Goal: Check status

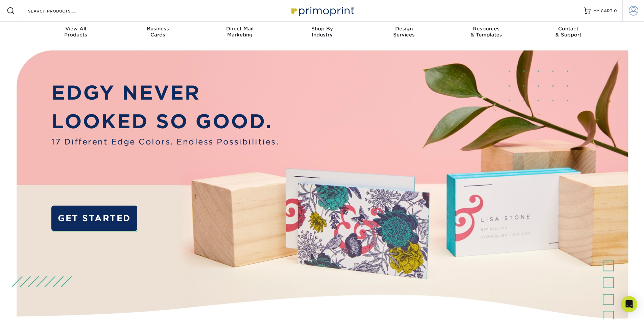
type input "[PERSON_NAME][EMAIL_ADDRESS][DOMAIN_NAME]"
click at [637, 8] on span at bounding box center [633, 10] width 9 height 9
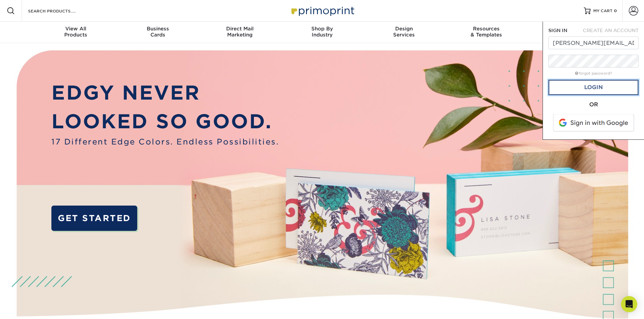
click at [585, 86] on link "Login" at bounding box center [593, 88] width 90 height 16
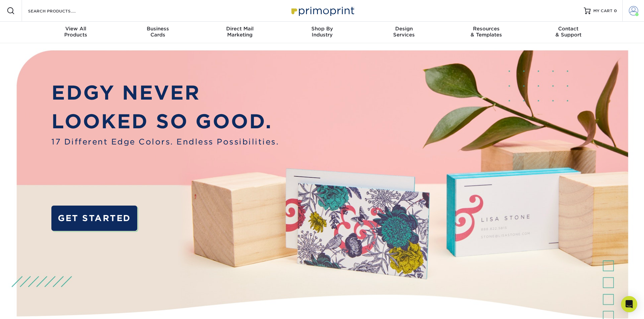
click at [635, 11] on span at bounding box center [633, 10] width 9 height 9
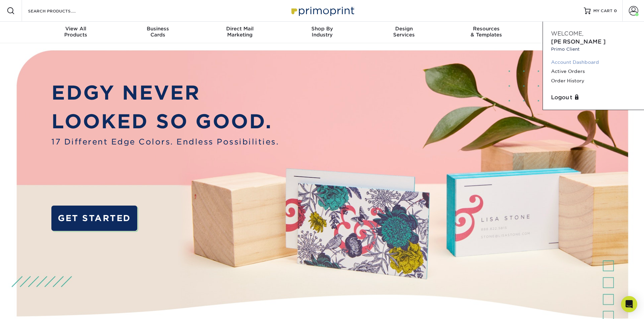
click at [578, 58] on link "Account Dashboard" at bounding box center [593, 62] width 85 height 9
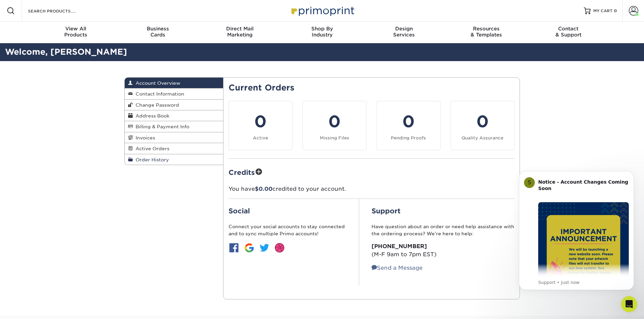
click at [153, 162] on span "Order History" at bounding box center [151, 159] width 36 height 5
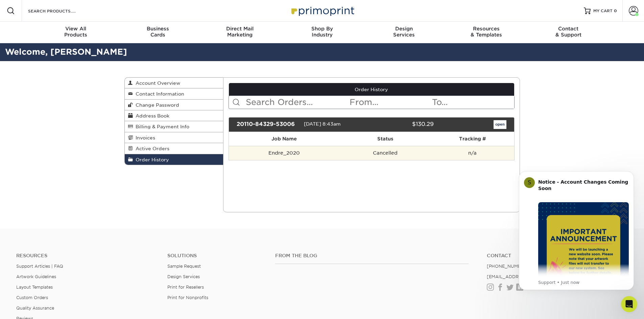
click at [379, 154] on td "Cancelled" at bounding box center [385, 153] width 91 height 14
click at [298, 154] on td "Endre_2020" at bounding box center [284, 153] width 111 height 14
